Goal: Contribute content: Add original content to the website for others to see

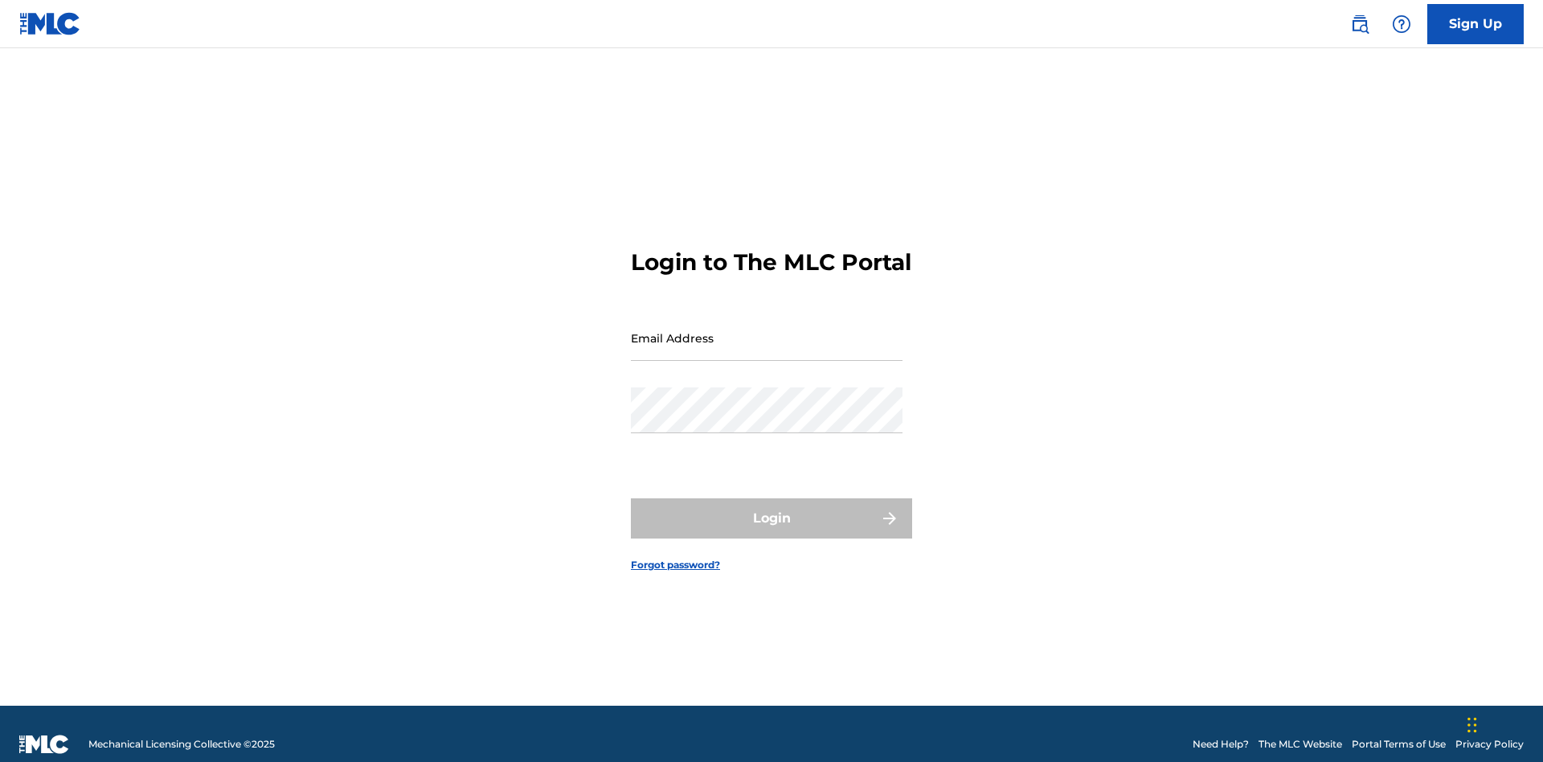
scroll to position [21, 0]
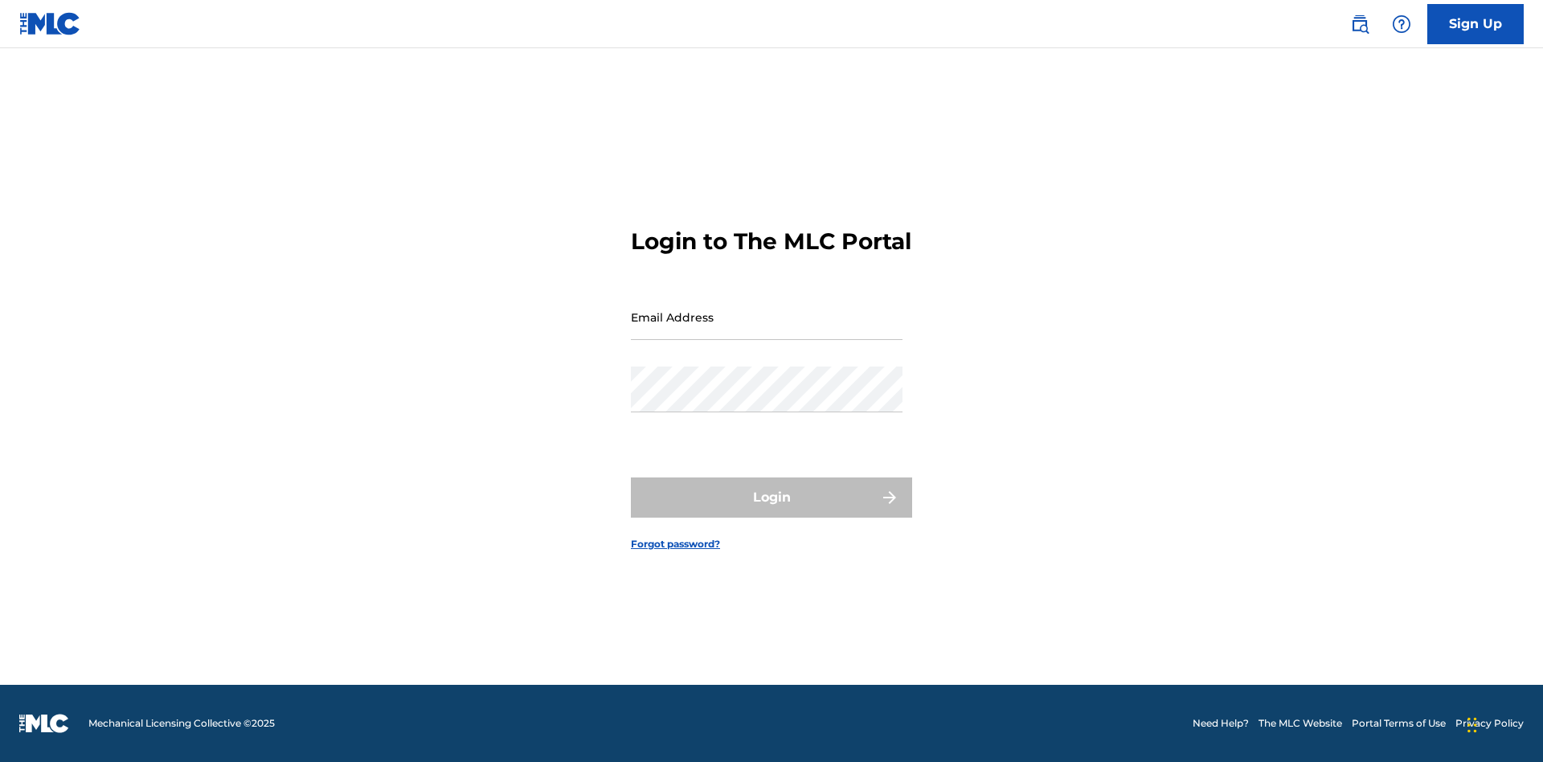
click at [767, 330] on input "Email Address" at bounding box center [767, 317] width 272 height 46
type input "[EMAIL_ADDRESS][DOMAIN_NAME]"
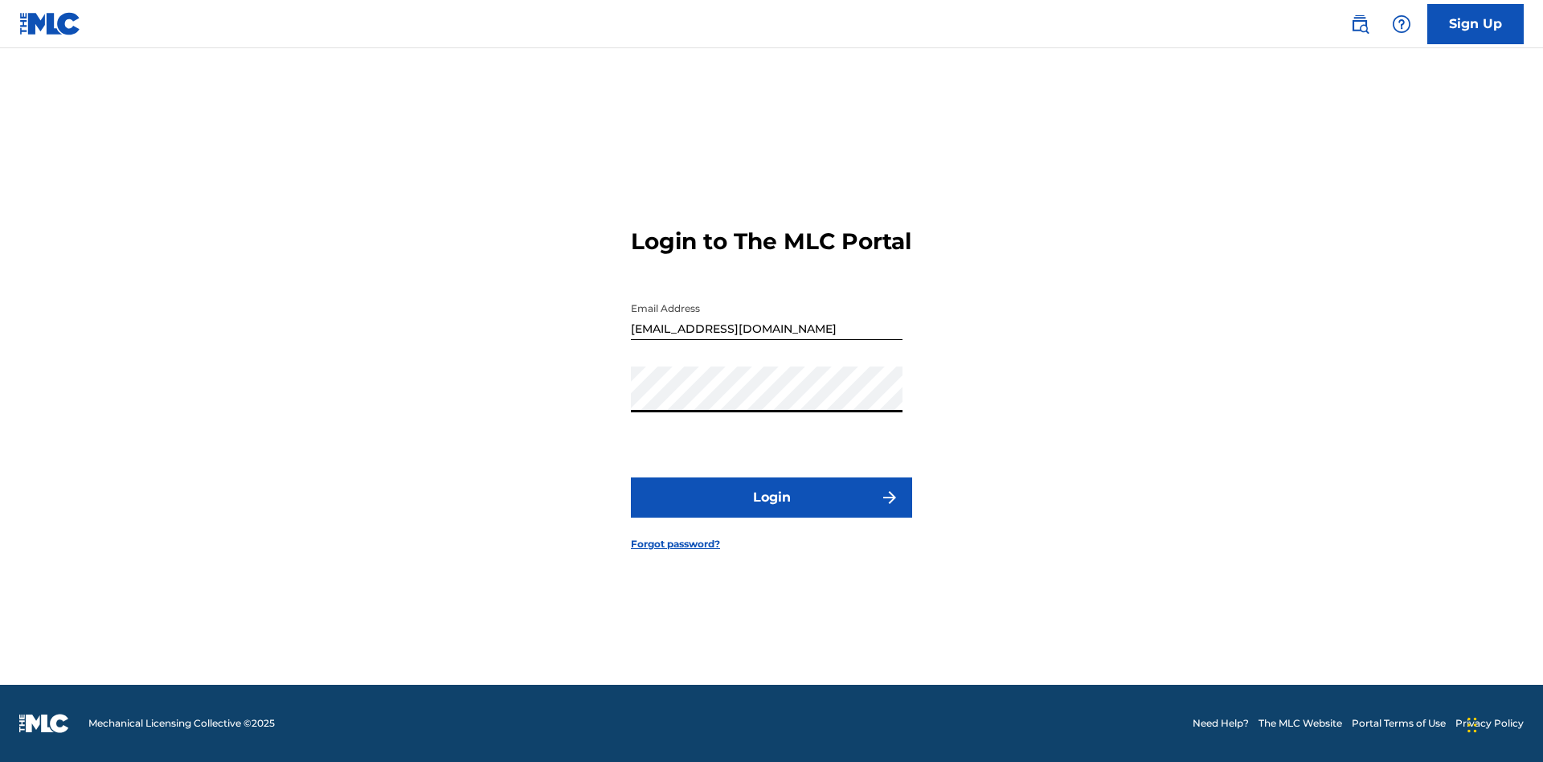
click at [771, 511] on button "Login" at bounding box center [771, 497] width 281 height 40
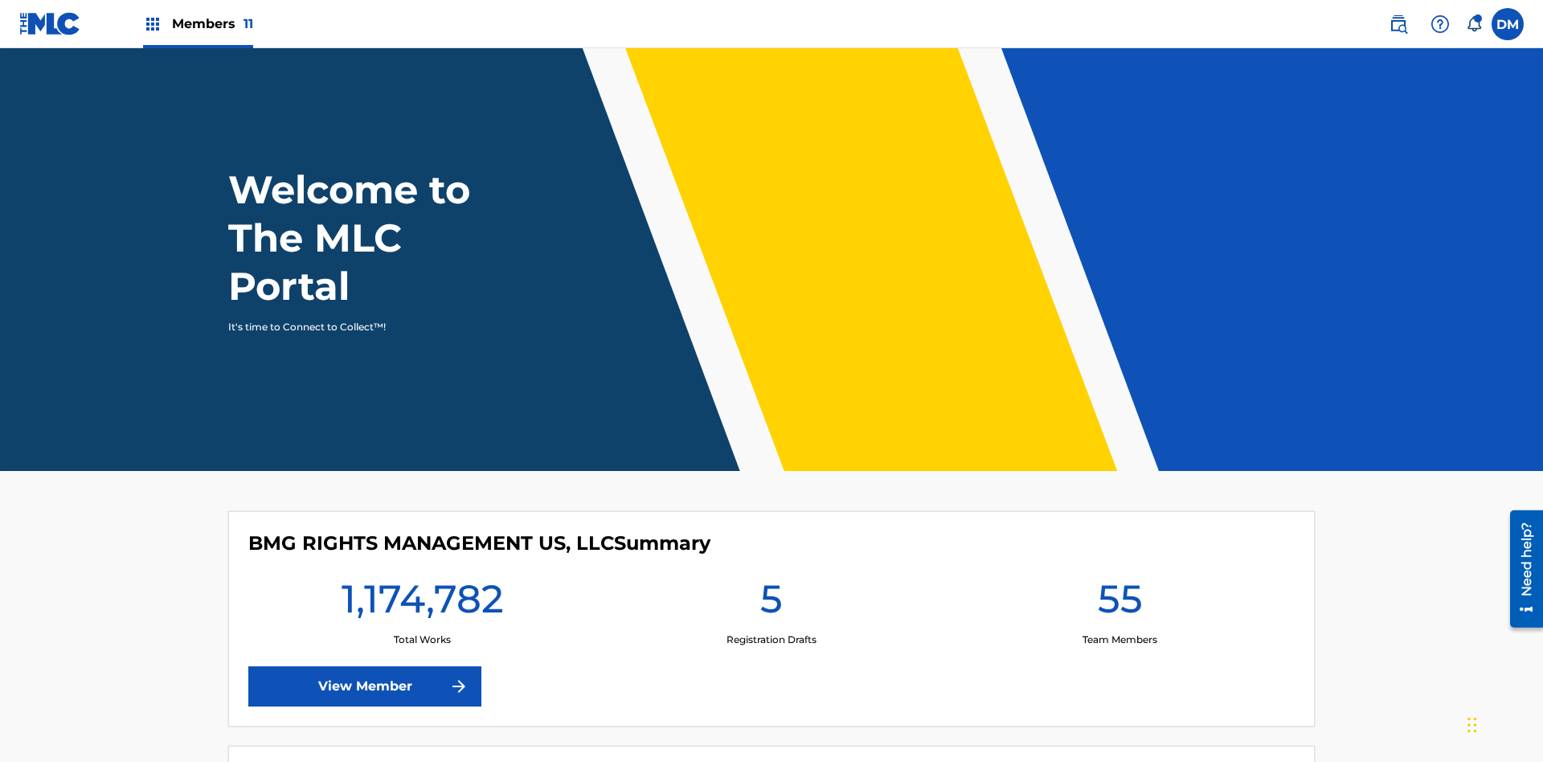
click at [198, 23] on span "Members 11" at bounding box center [212, 23] width 81 height 18
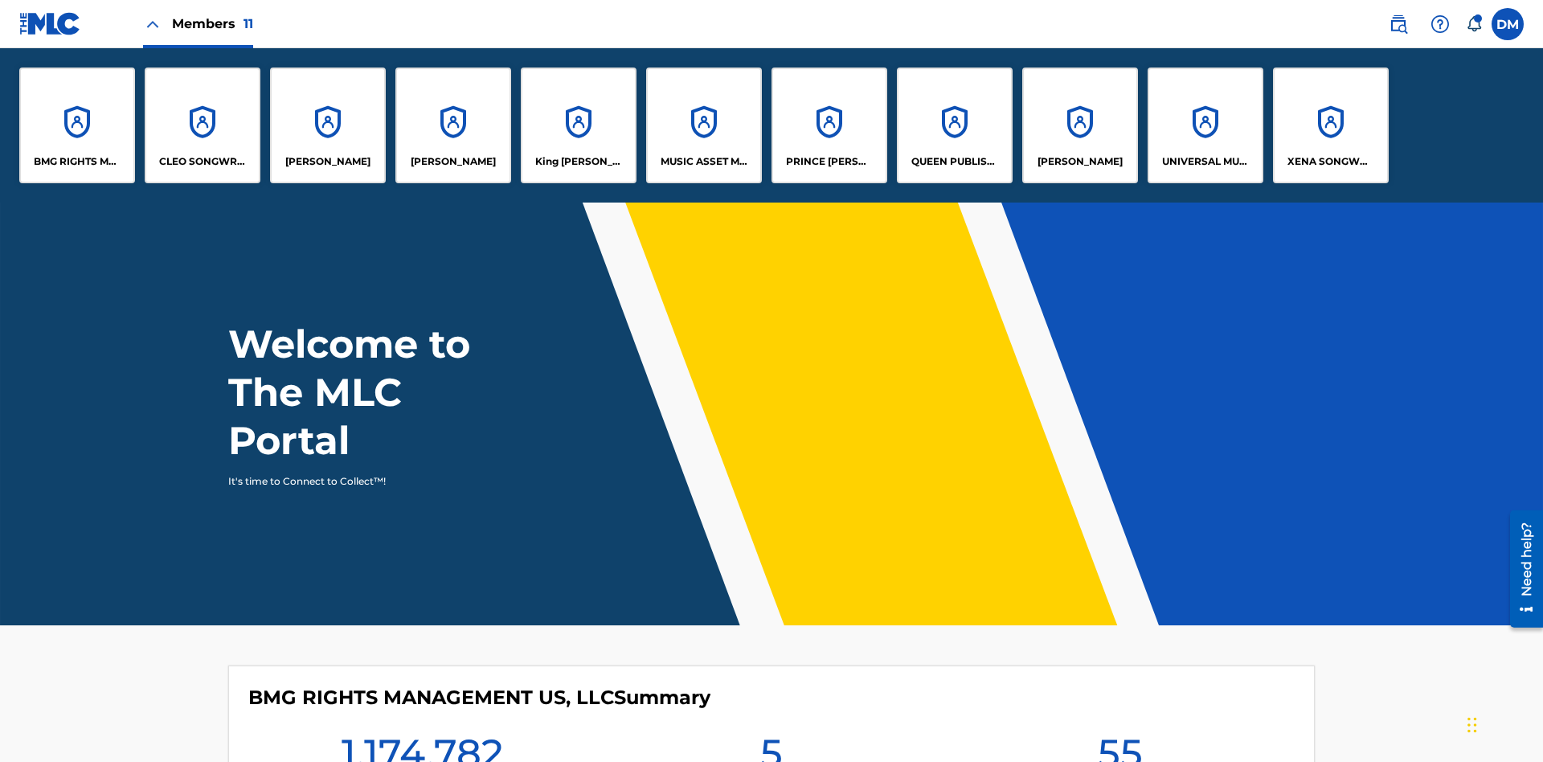
click at [1204, 162] on p "UNIVERSAL MUSIC PUB GROUP" at bounding box center [1206, 161] width 88 height 14
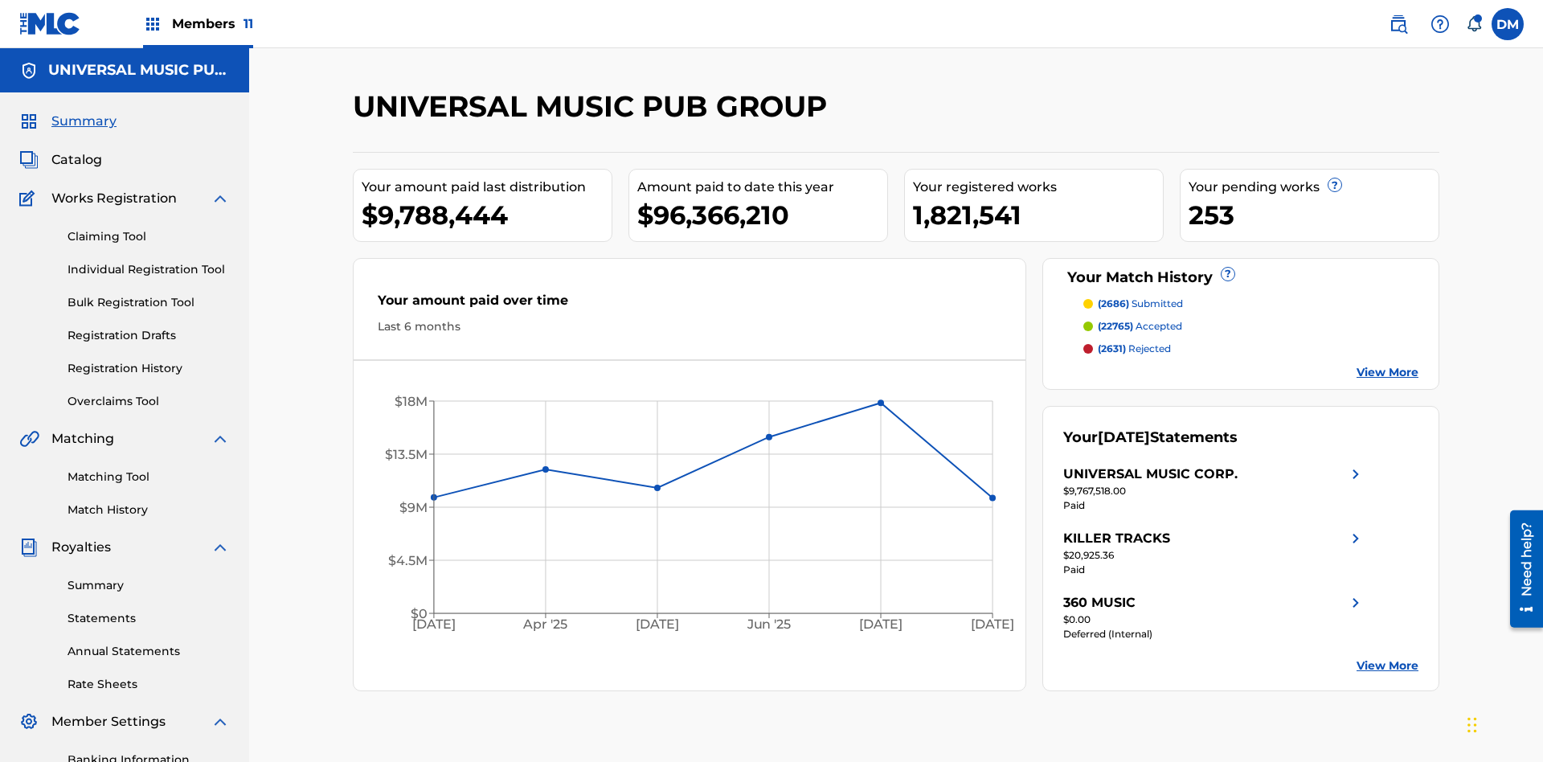
click at [149, 261] on link "Individual Registration Tool" at bounding box center [148, 269] width 162 height 17
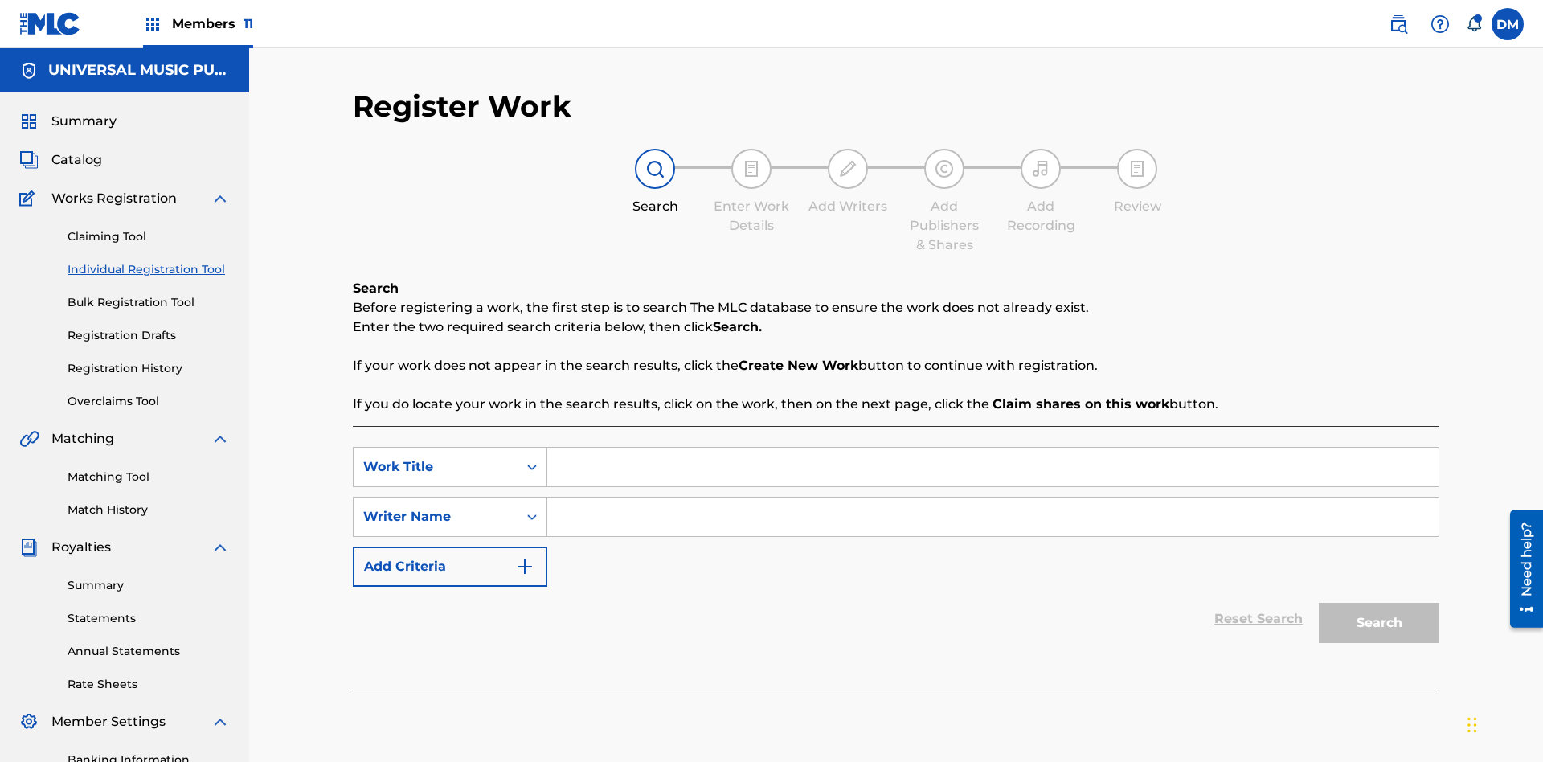
click at [992, 448] on input "Search Form" at bounding box center [992, 467] width 891 height 39
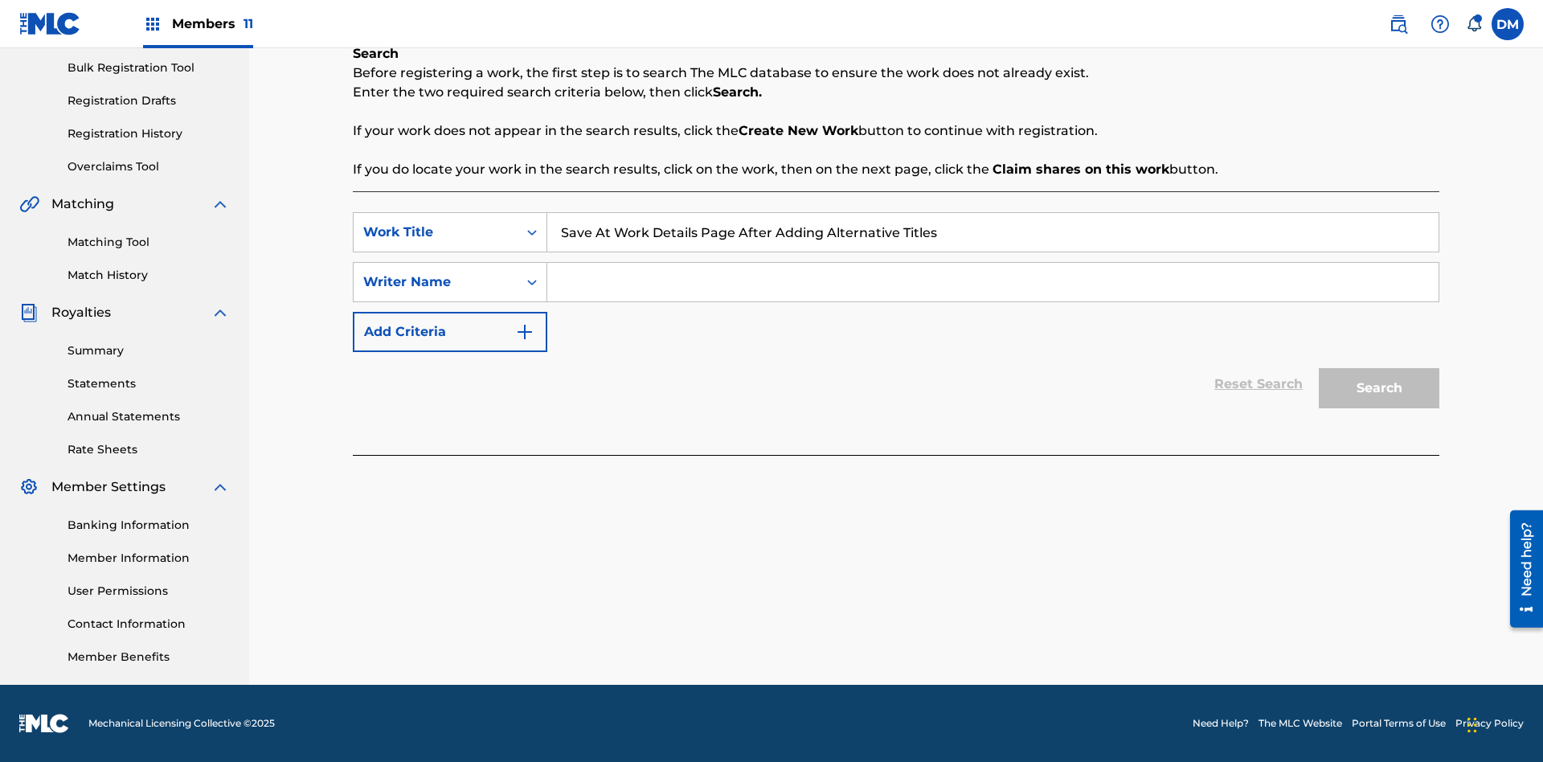
type input "Save At Work Details Page After Adding Alternative Titles"
click at [992, 282] on input "Search Form" at bounding box center [992, 282] width 891 height 39
type input "QWERTYUIOP"
click at [1379, 388] on button "Search" at bounding box center [1379, 388] width 121 height 40
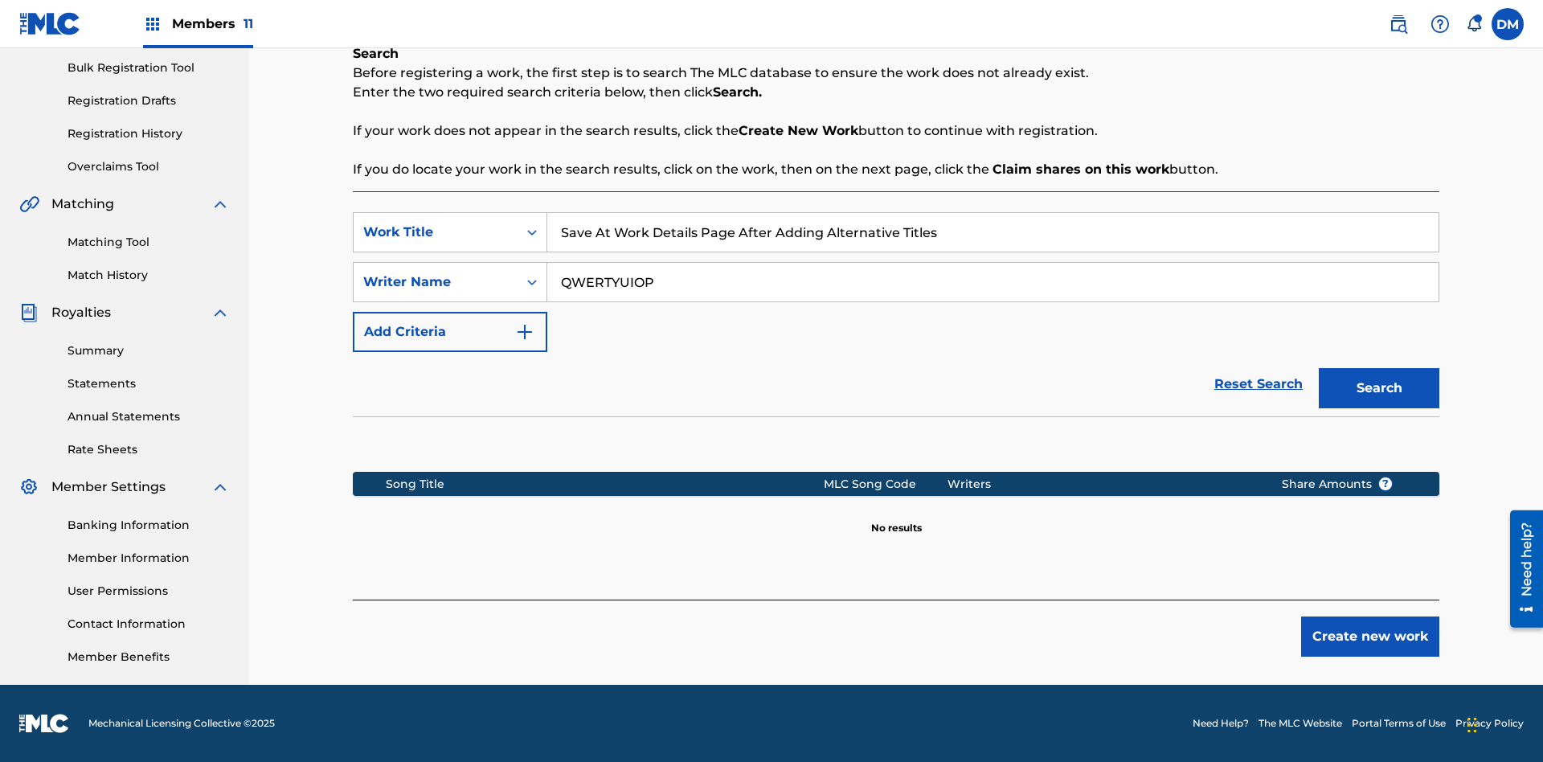
click at [1370, 636] on button "Create new work" at bounding box center [1370, 636] width 138 height 40
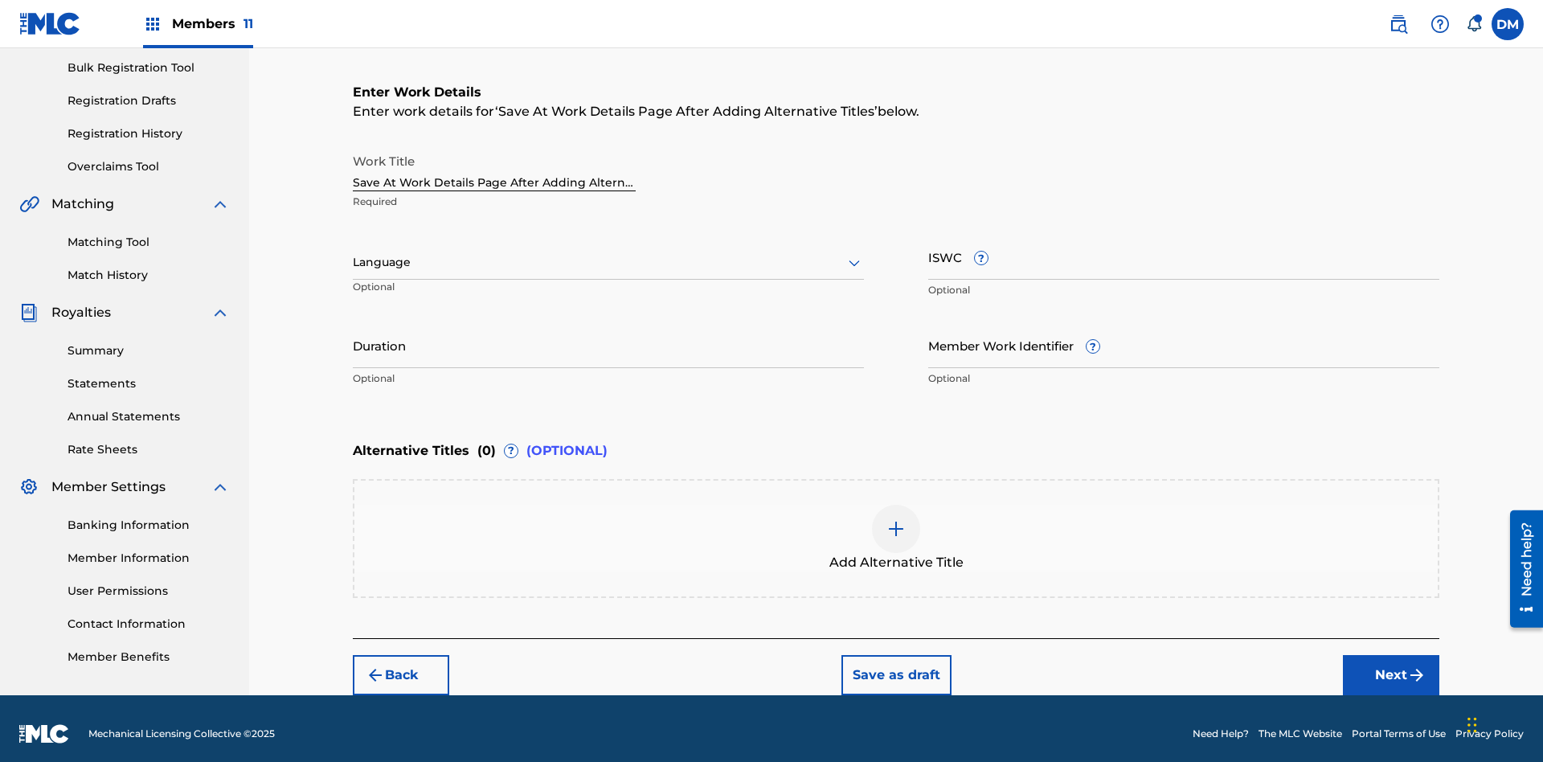
scroll to position [245, 0]
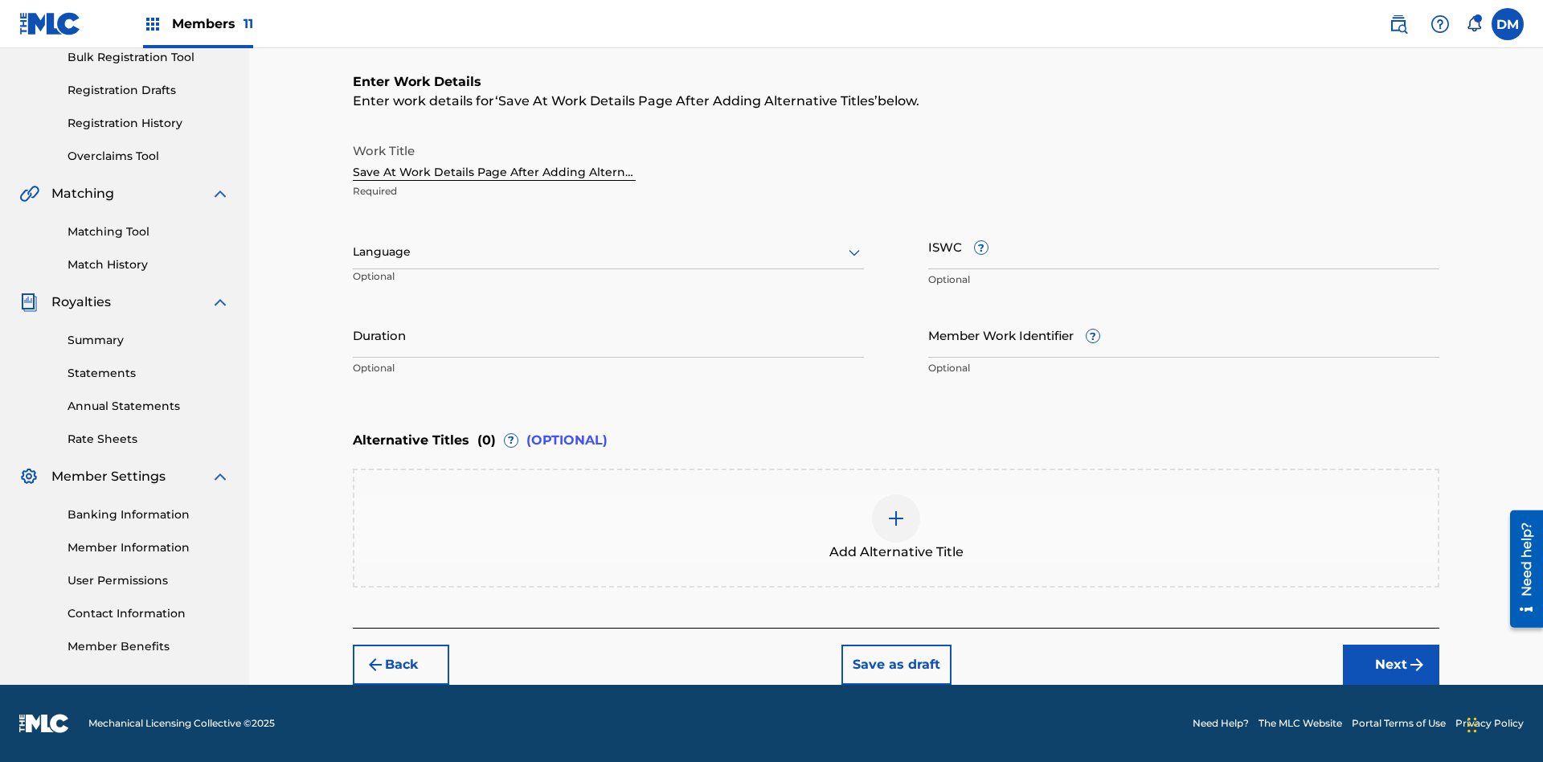
click at [608, 334] on input "Duration" at bounding box center [608, 335] width 511 height 46
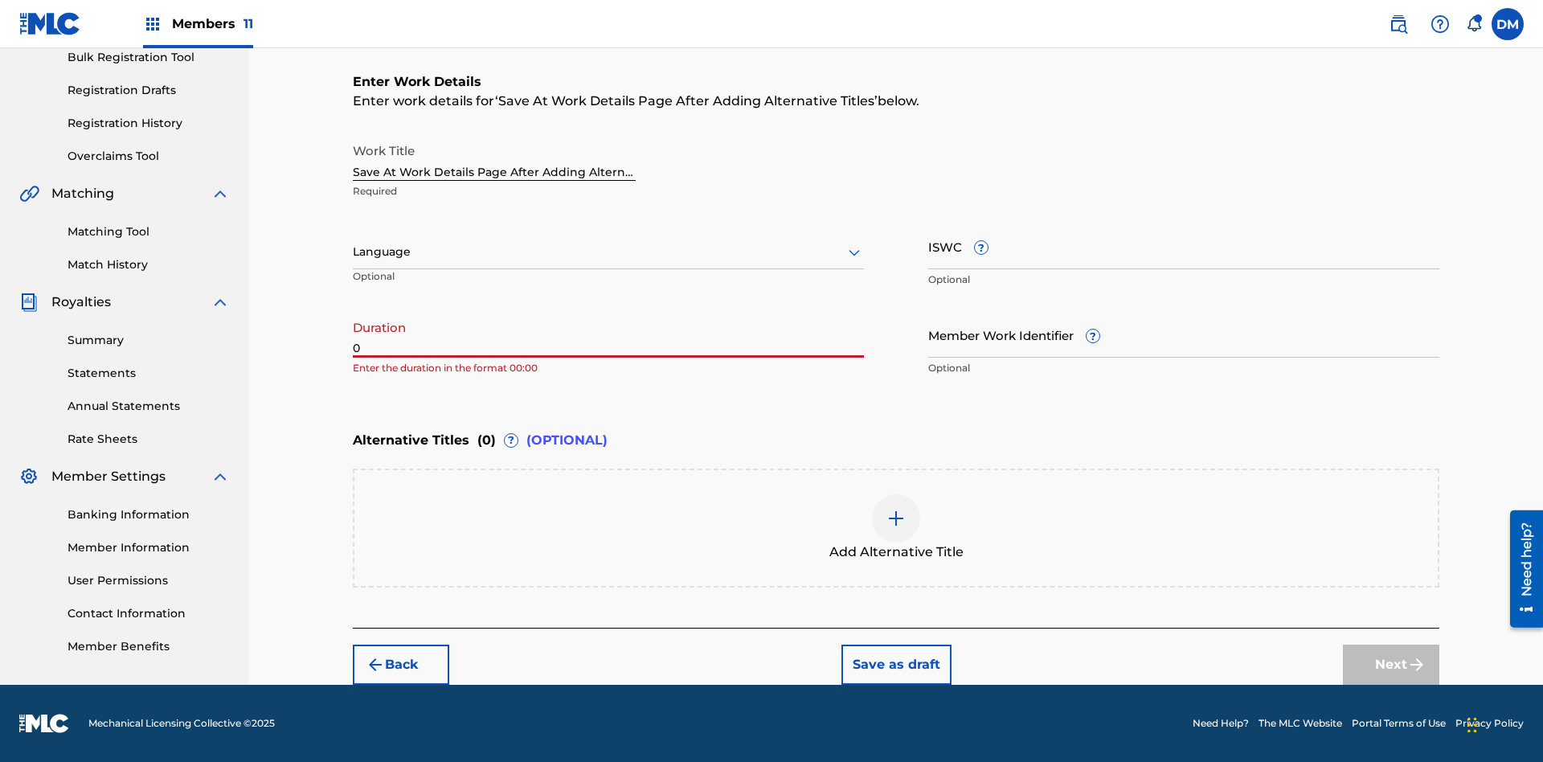
click at [608, 334] on input "0" at bounding box center [608, 335] width 511 height 46
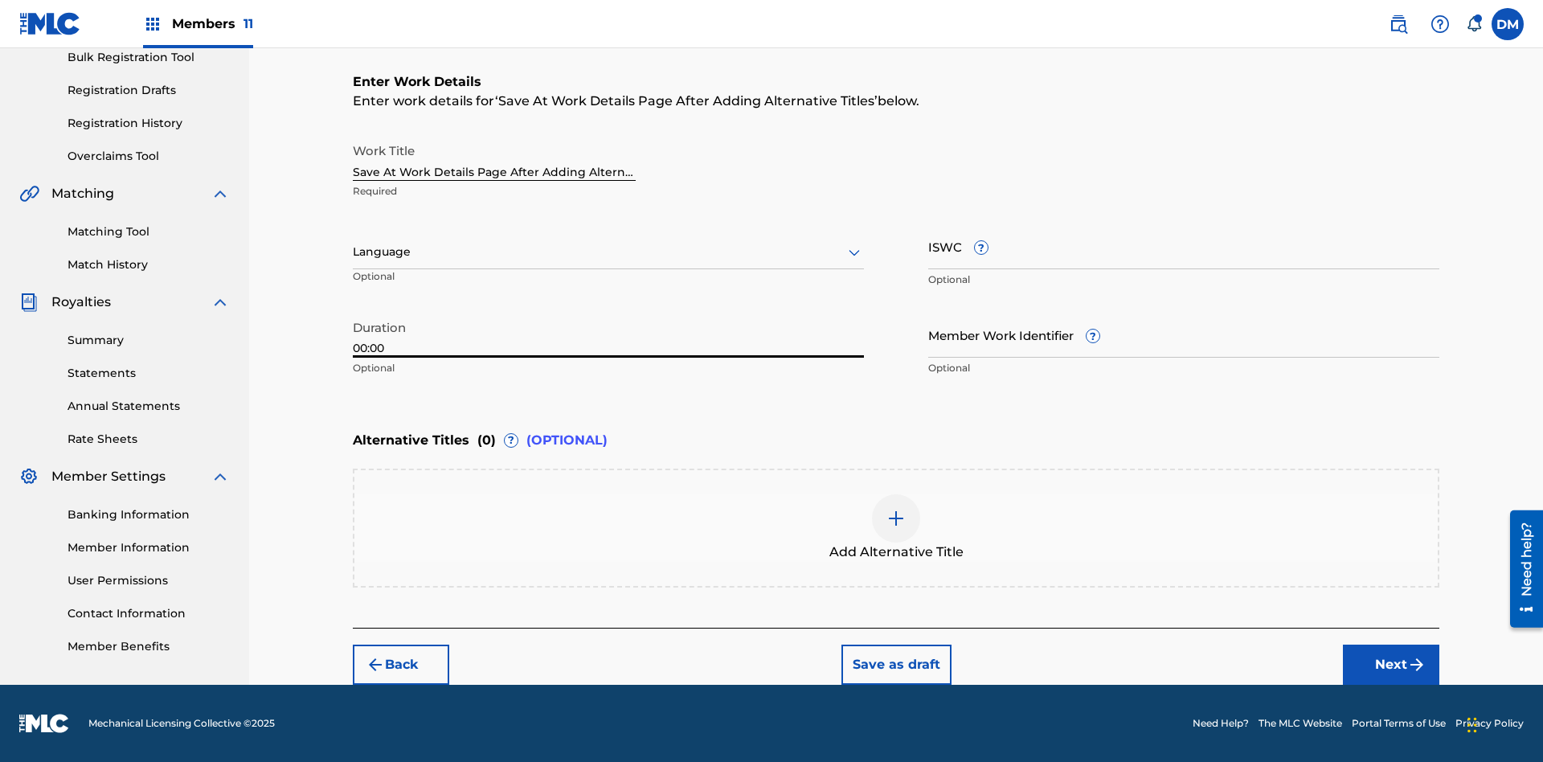
type input "00:00"
click at [854, 252] on icon at bounding box center [854, 252] width 19 height 19
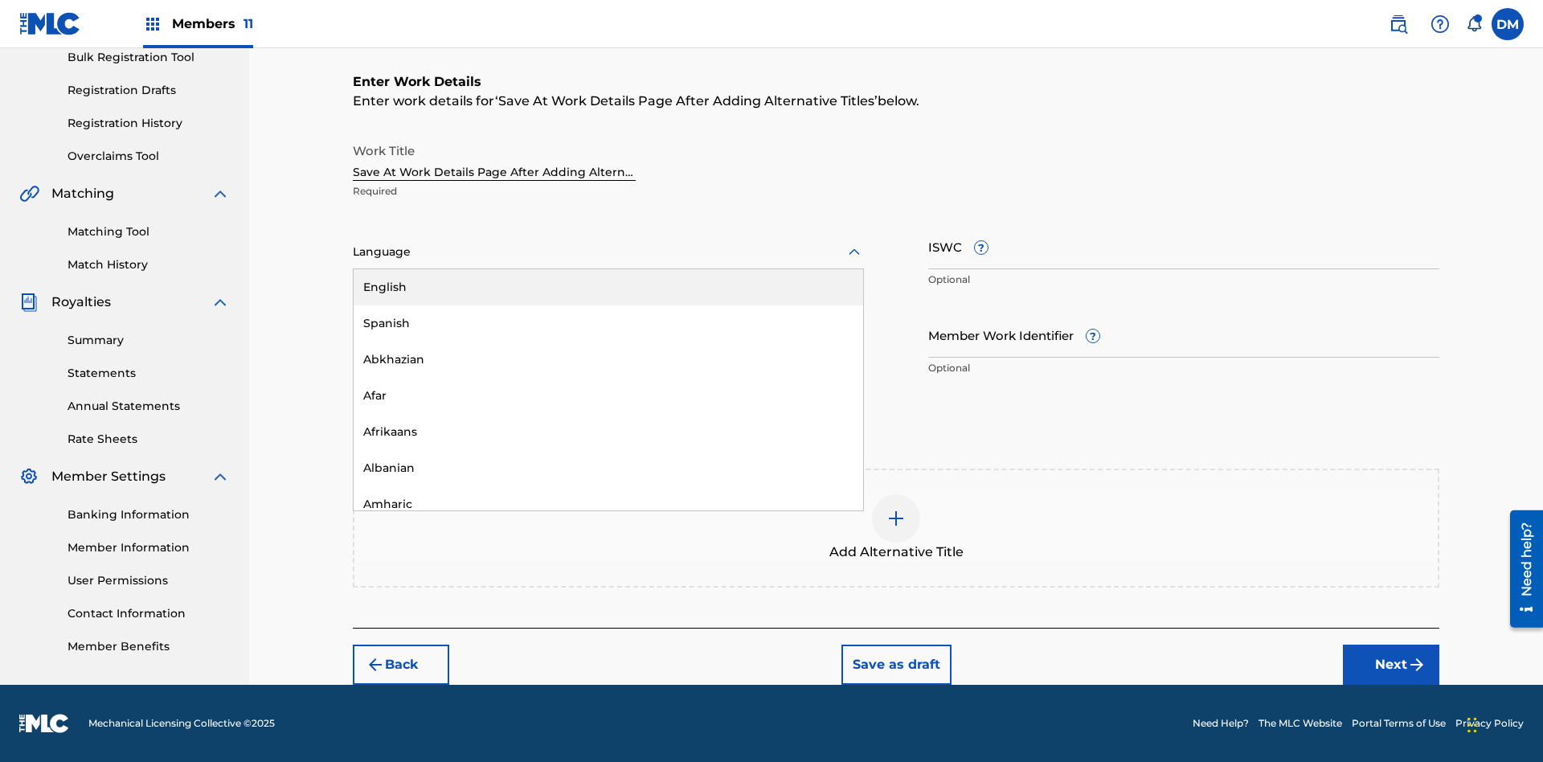
click at [608, 395] on div "Afar" at bounding box center [608, 396] width 509 height 36
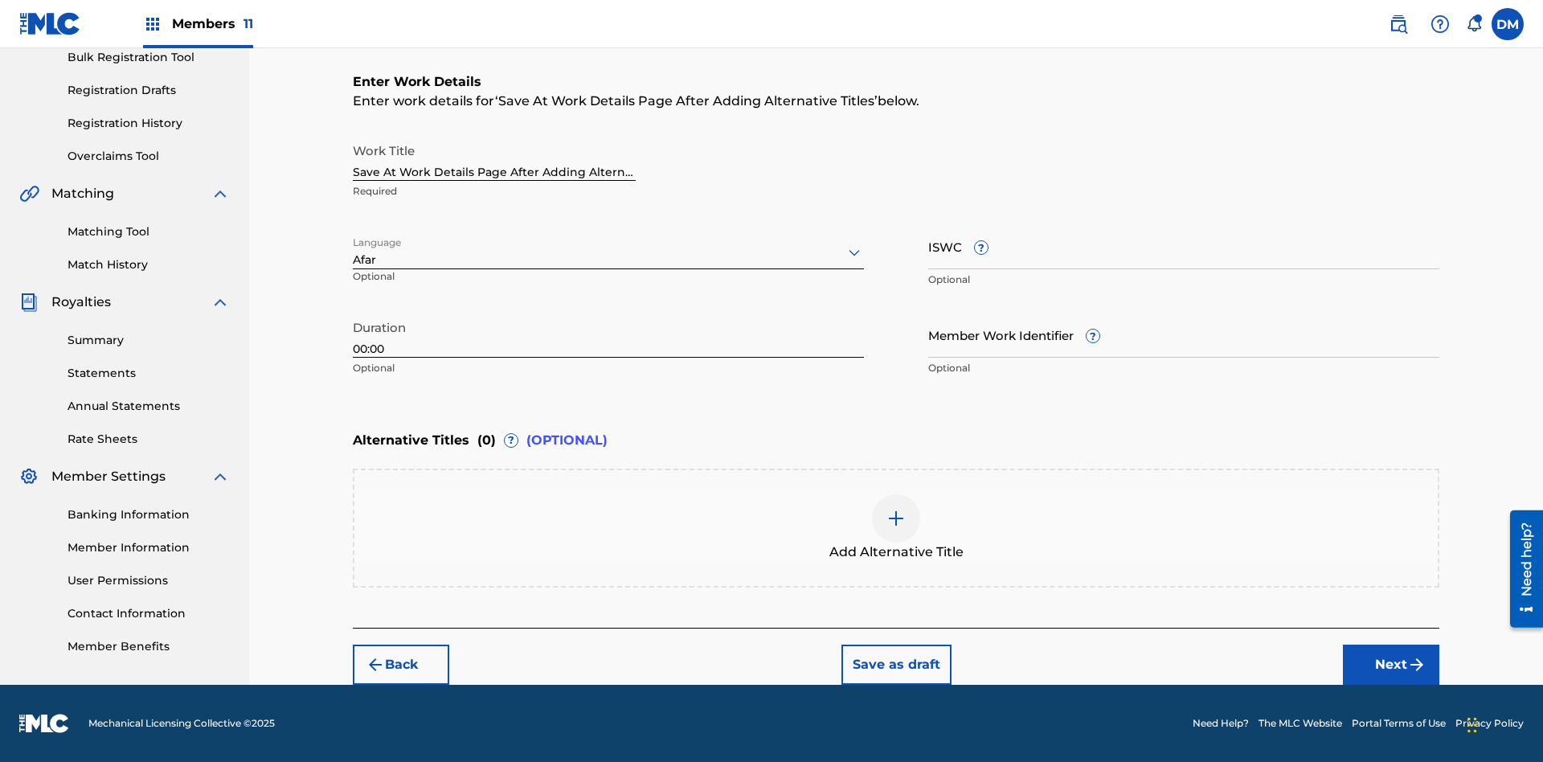
click at [1184, 334] on input "Member Work Identifier ?" at bounding box center [1183, 335] width 511 height 46
type input "[PHONE_NUMBER]"
click at [1184, 246] on input "ISWC ?" at bounding box center [1183, 246] width 511 height 46
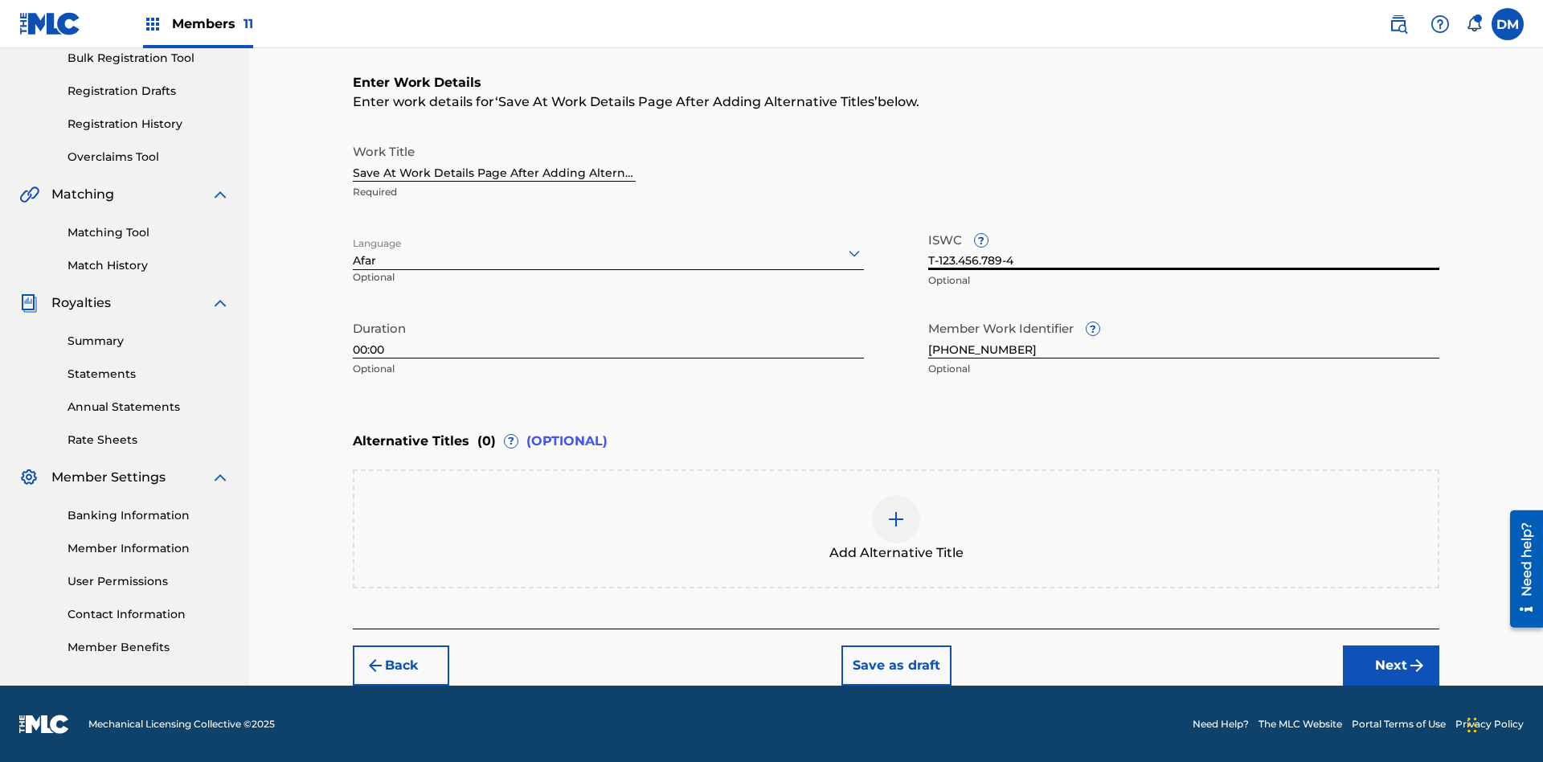
type input "T-123.456.789-4"
click at [896, 527] on img at bounding box center [895, 518] width 19 height 19
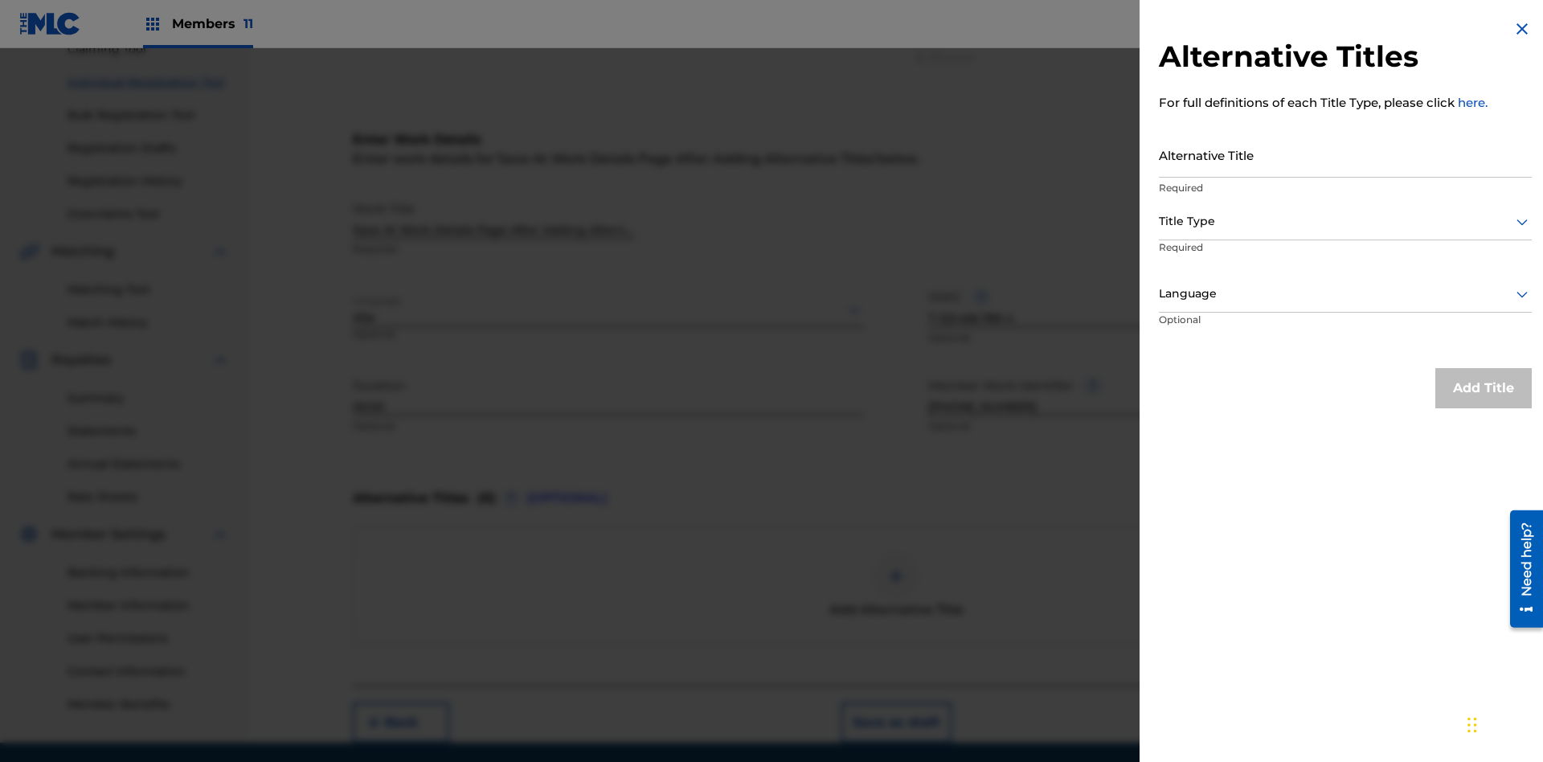
click at [1345, 154] on input "Alternative Title" at bounding box center [1345, 155] width 373 height 46
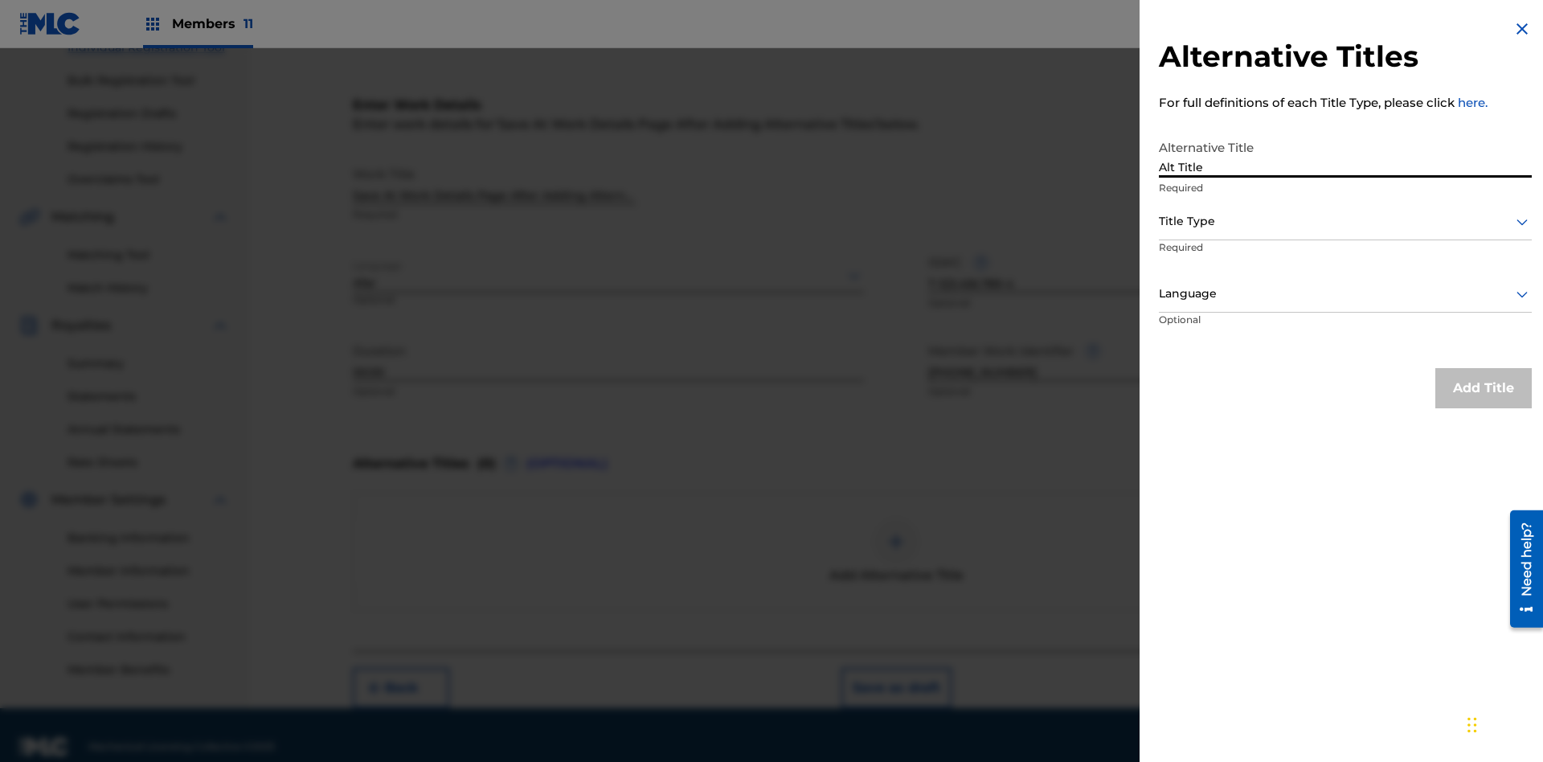
type input "Alt Title"
click at [1345, 221] on div at bounding box center [1345, 221] width 373 height 20
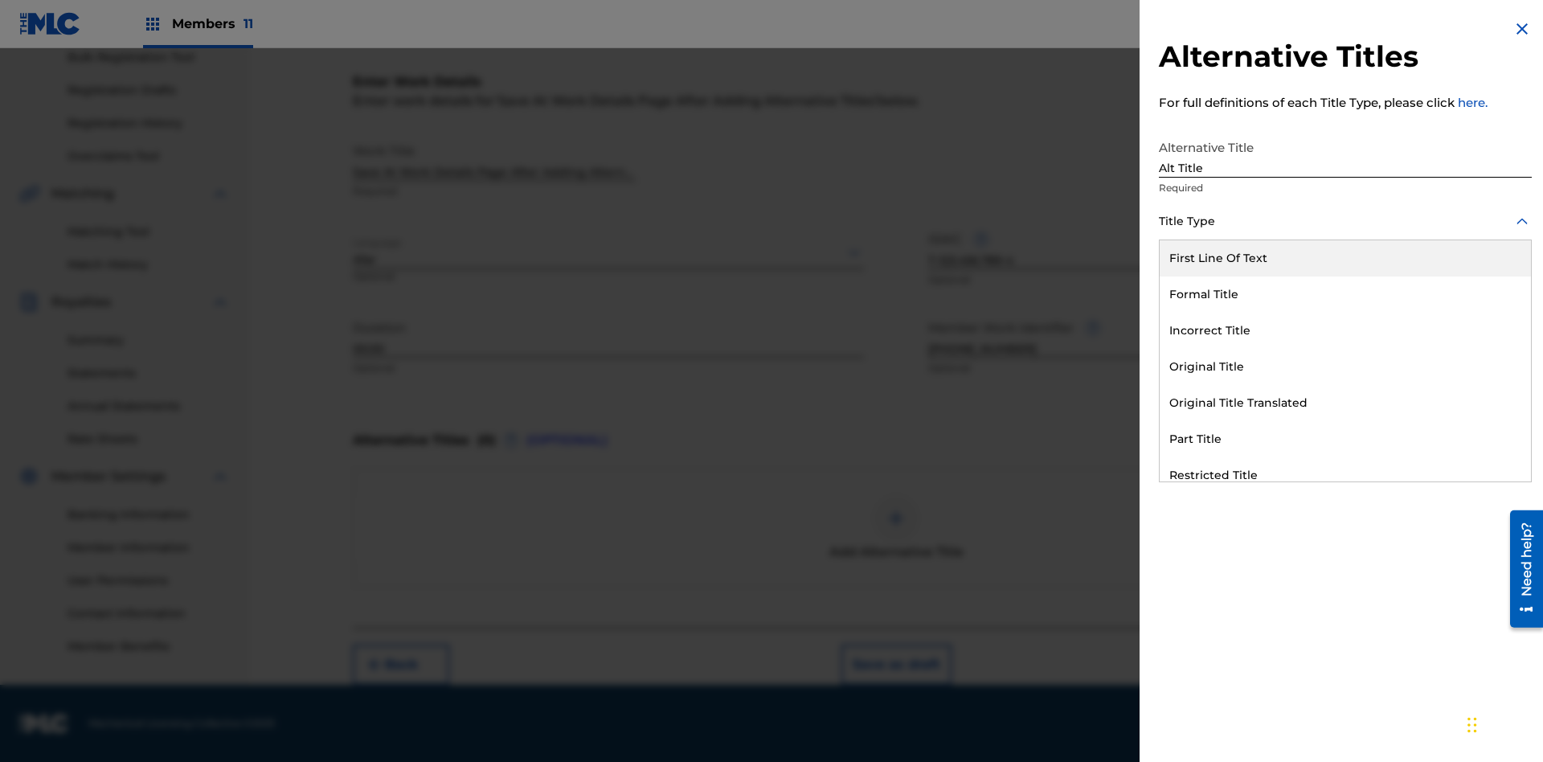
click at [1345, 366] on div "Original Title" at bounding box center [1344, 367] width 371 height 36
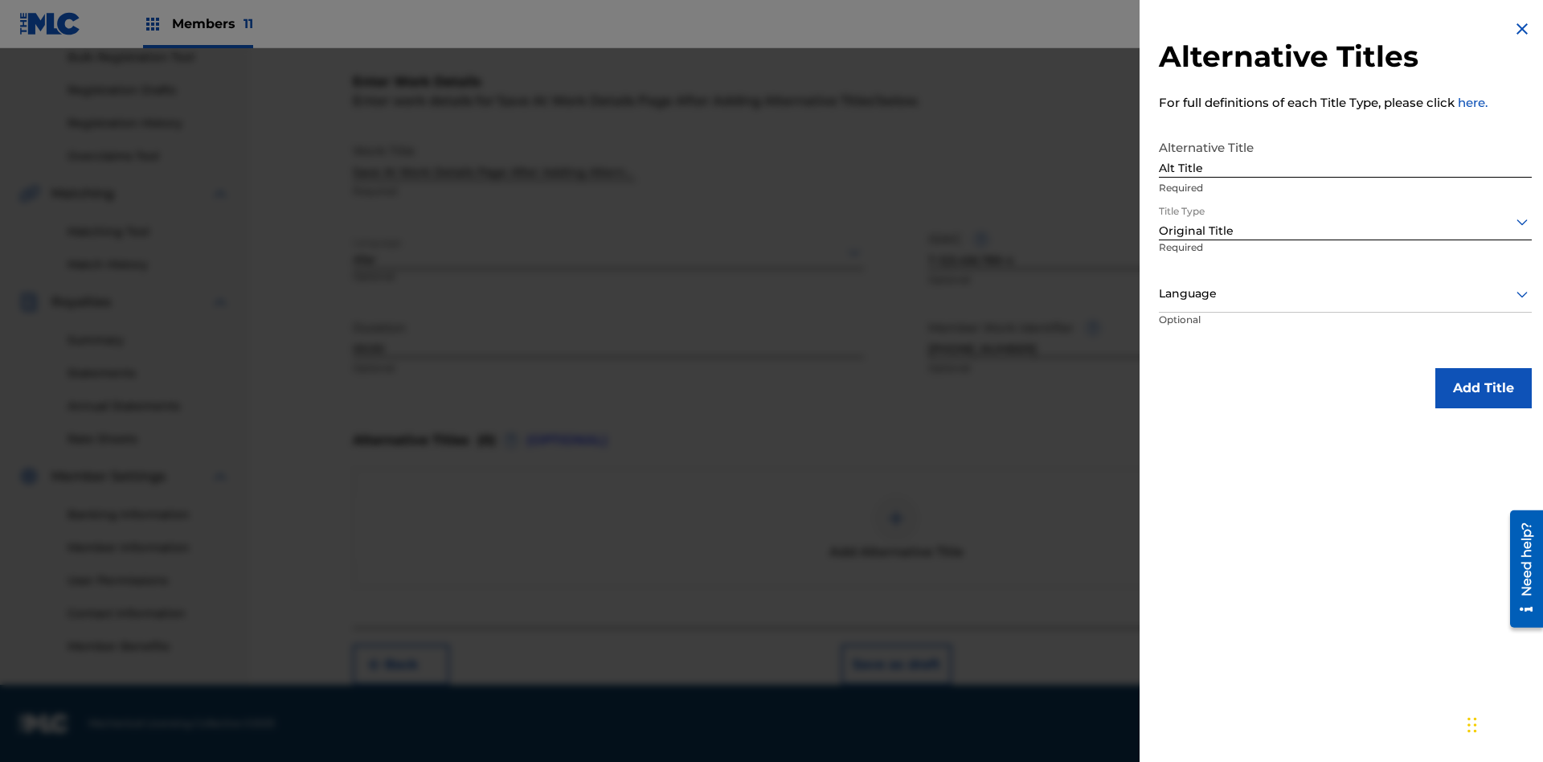
click at [1345, 293] on div at bounding box center [1345, 294] width 373 height 20
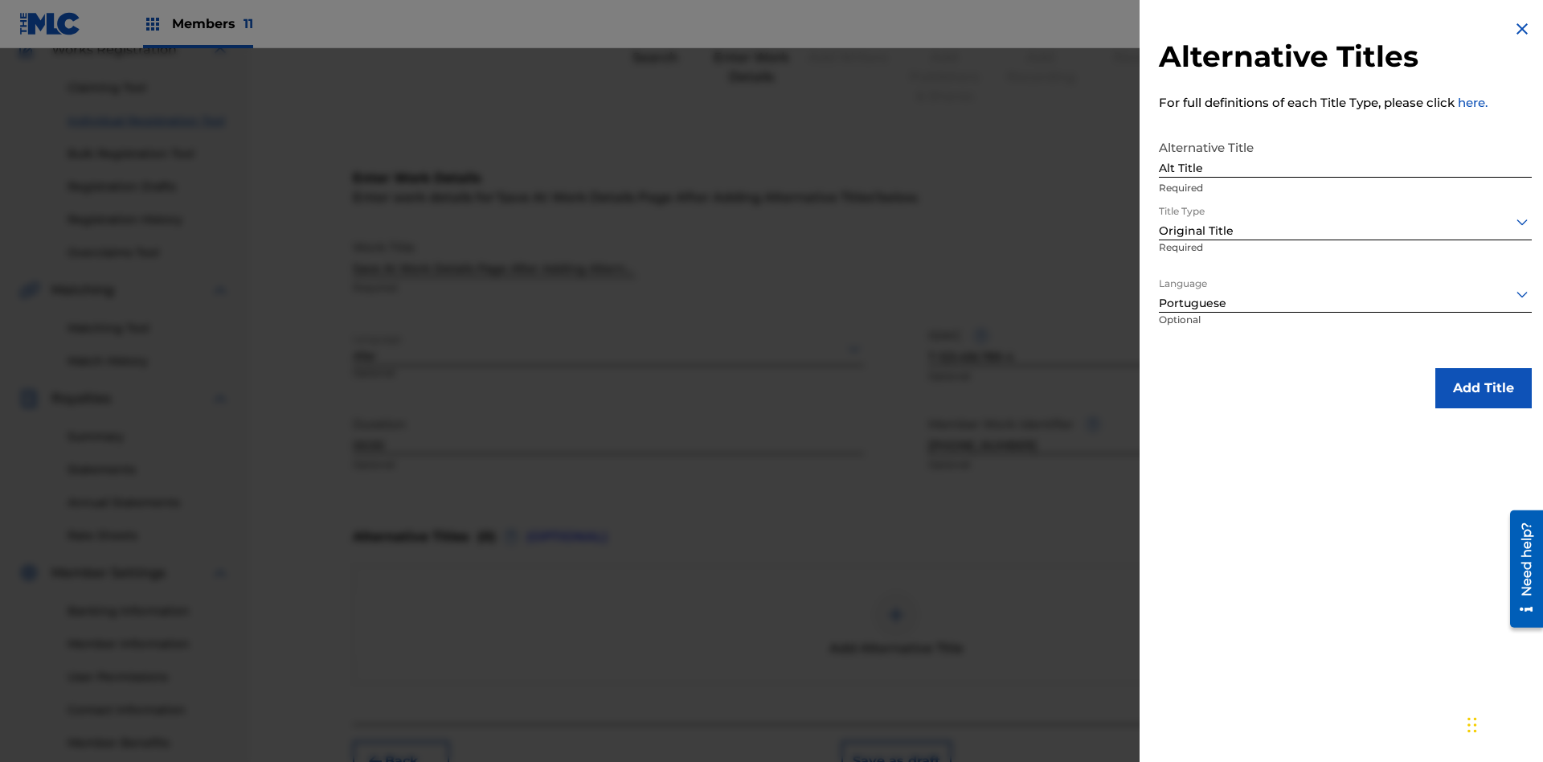
click at [1483, 387] on button "Add Title" at bounding box center [1483, 388] width 96 height 40
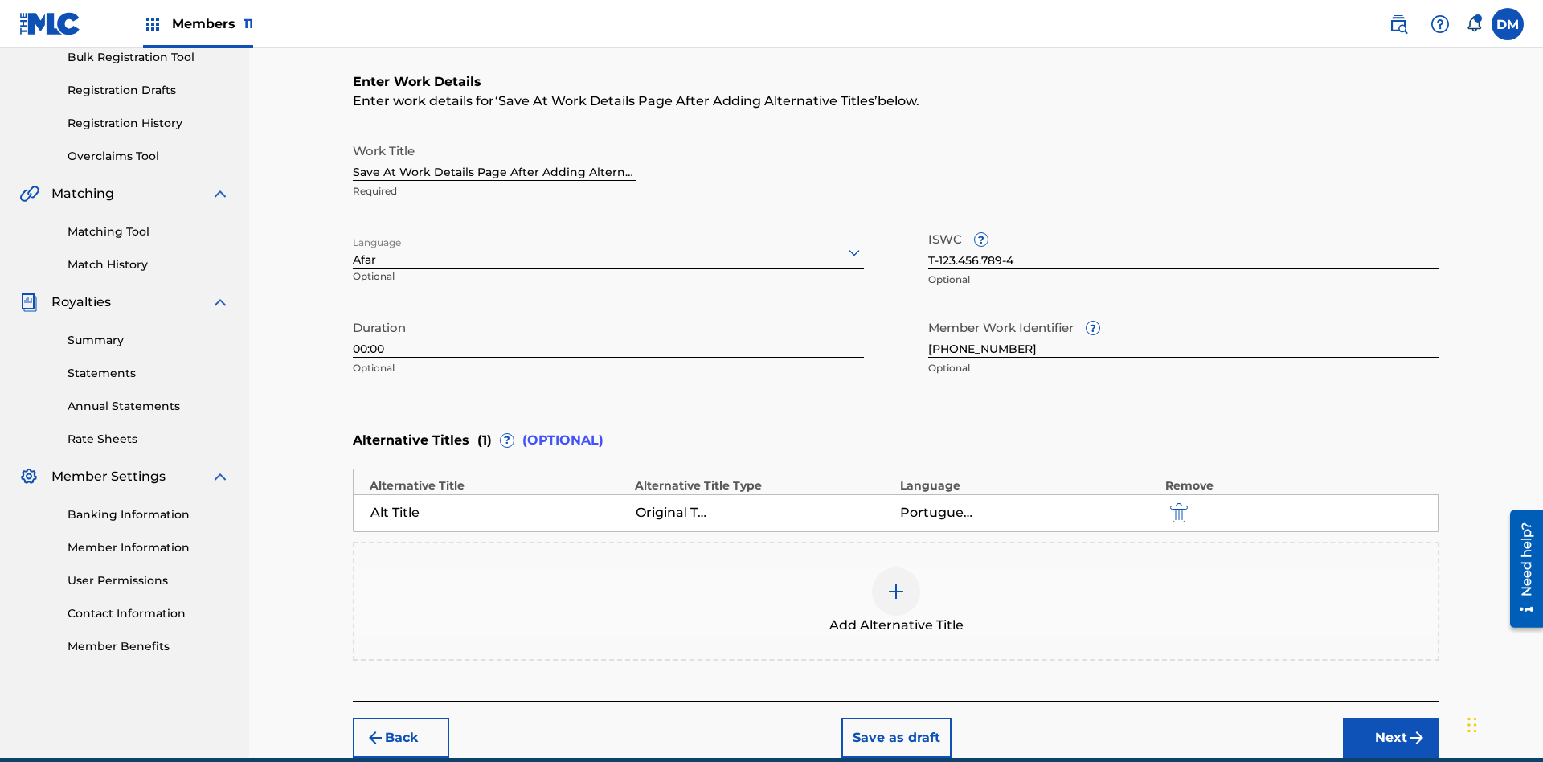
scroll to position [318, 0]
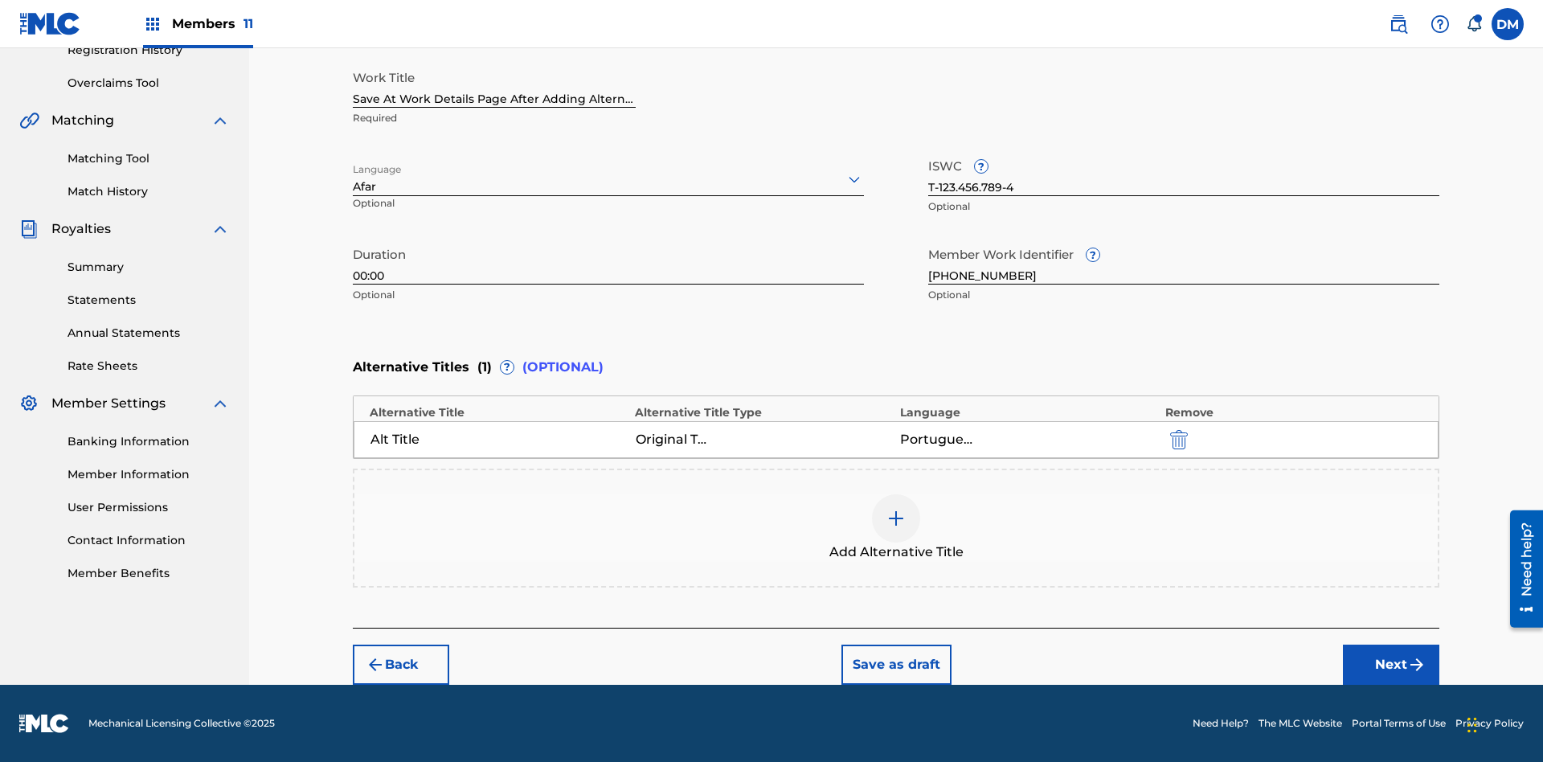
click at [895, 665] on button "Save as draft" at bounding box center [896, 664] width 110 height 40
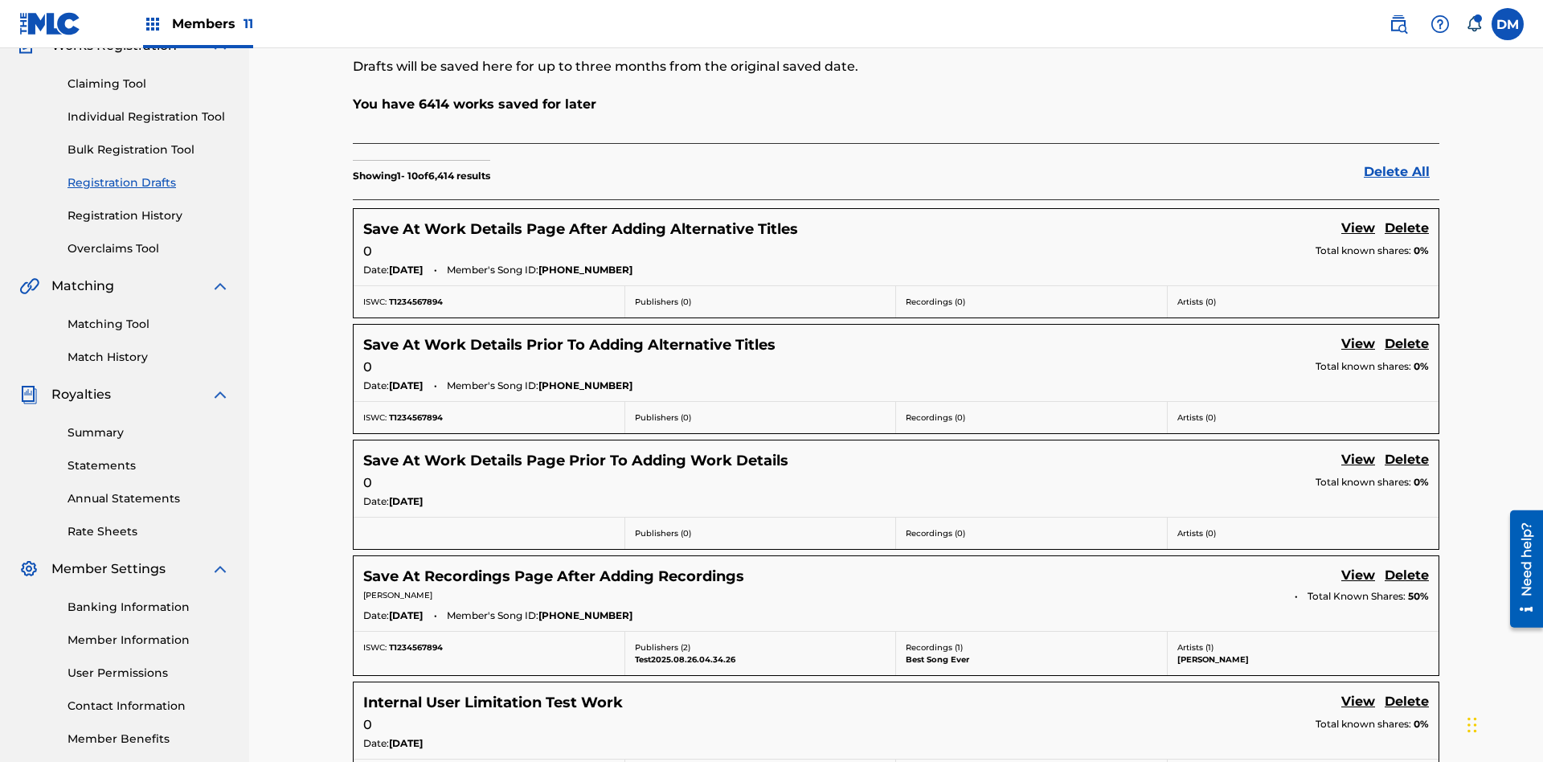
click at [1358, 219] on link "View" at bounding box center [1358, 230] width 34 height 22
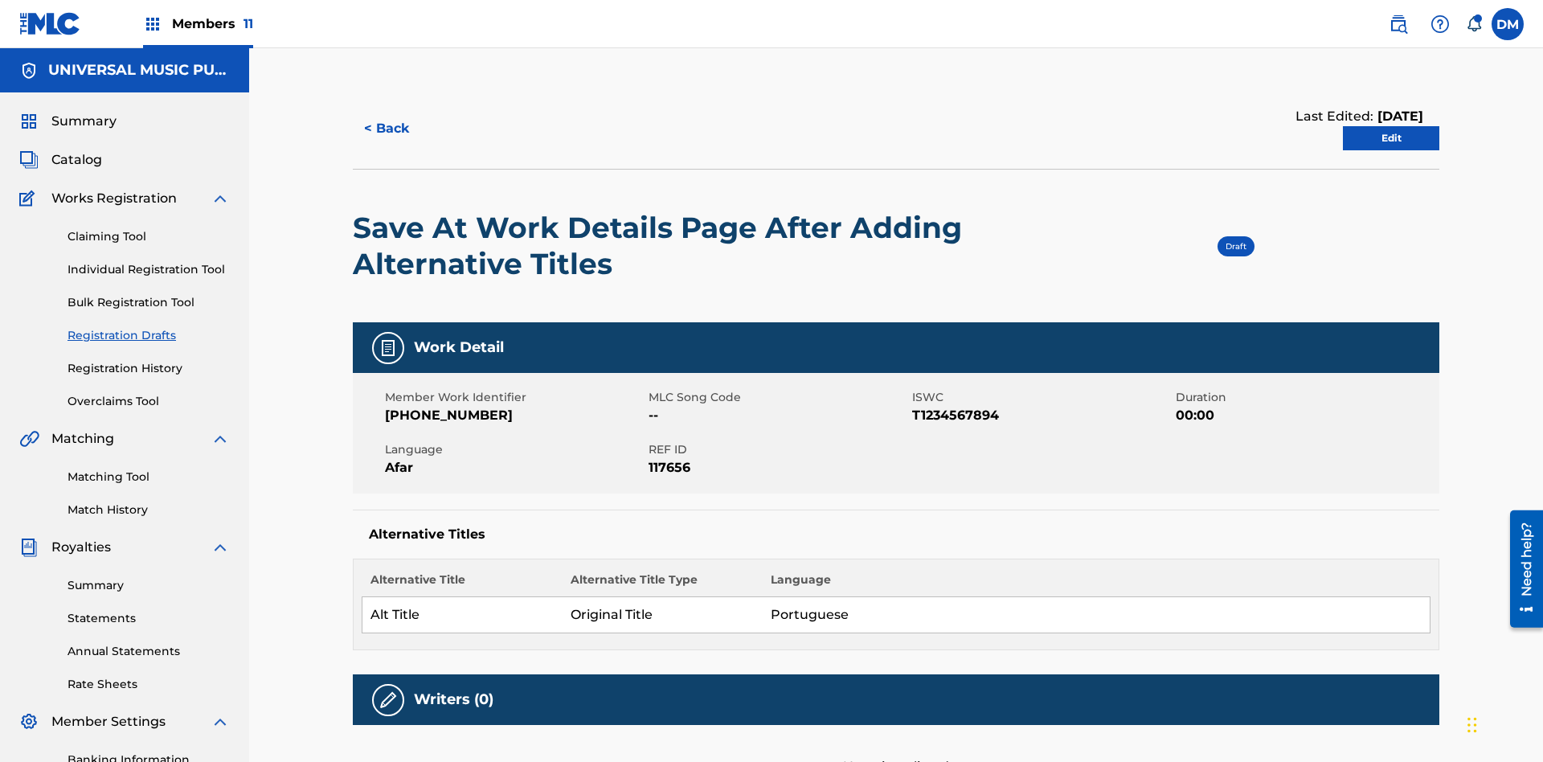
click at [1391, 126] on link "Edit" at bounding box center [1391, 138] width 96 height 24
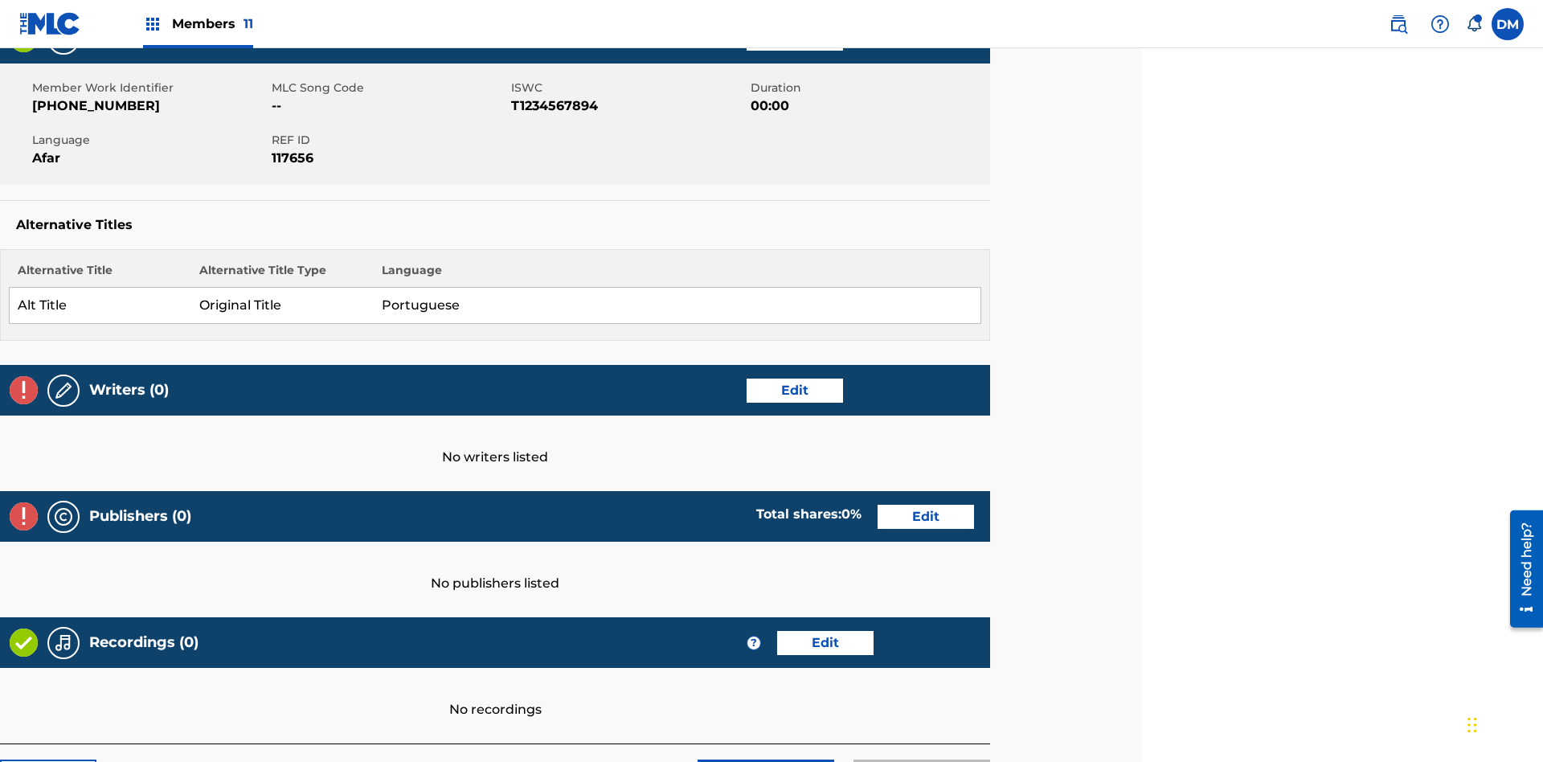
scroll to position [391, 401]
